Goal: Task Accomplishment & Management: Manage account settings

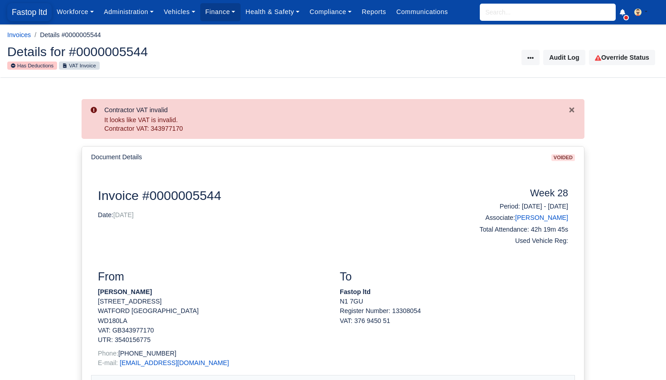
click at [19, 10] on span "Fastop ltd" at bounding box center [29, 12] width 44 height 18
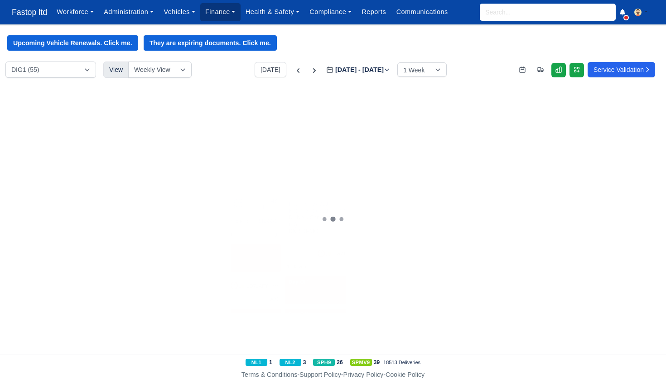
click at [225, 14] on link "Finance" at bounding box center [220, 12] width 40 height 18
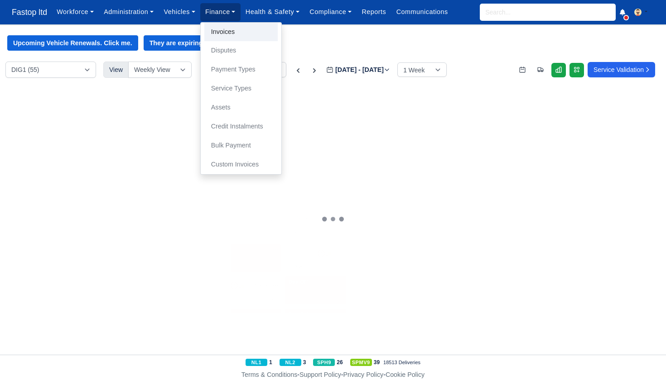
click at [232, 29] on link "Invoices" at bounding box center [240, 32] width 73 height 19
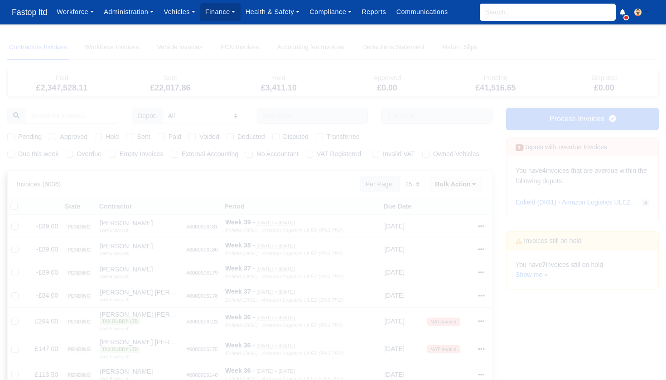
select select "25"
click at [547, 260] on div "You have 7 invoices still on hold Show me »" at bounding box center [582, 270] width 152 height 39
click at [527, 274] on link "Show me »" at bounding box center [531, 274] width 32 height 7
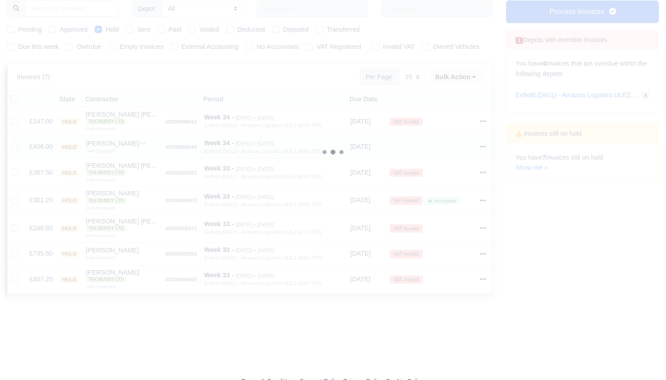
scroll to position [107, 0]
